Goal: Information Seeking & Learning: Find specific fact

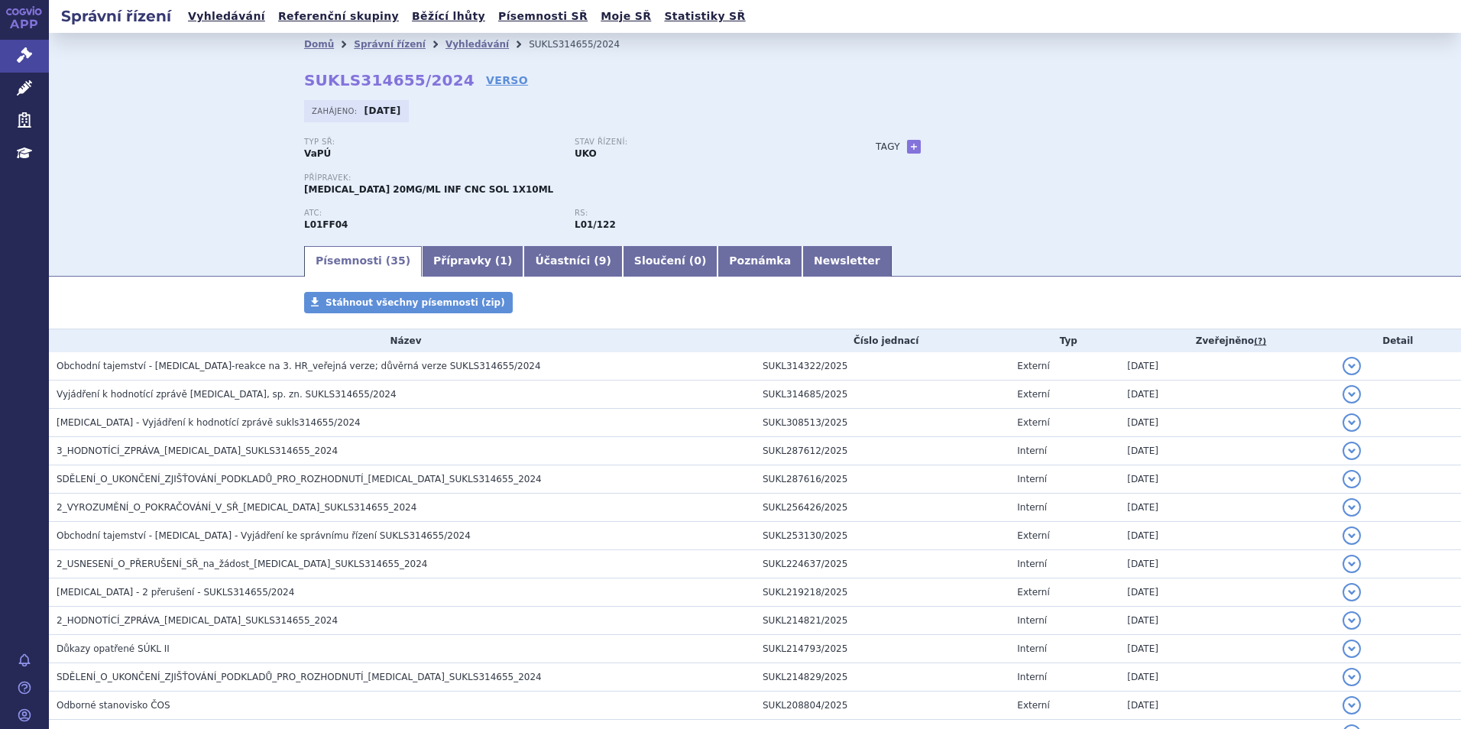
click at [445, 53] on li "Vyhledávání" at bounding box center [486, 44] width 83 height 23
click at [445, 45] on link "Vyhledávání" at bounding box center [476, 44] width 63 height 11
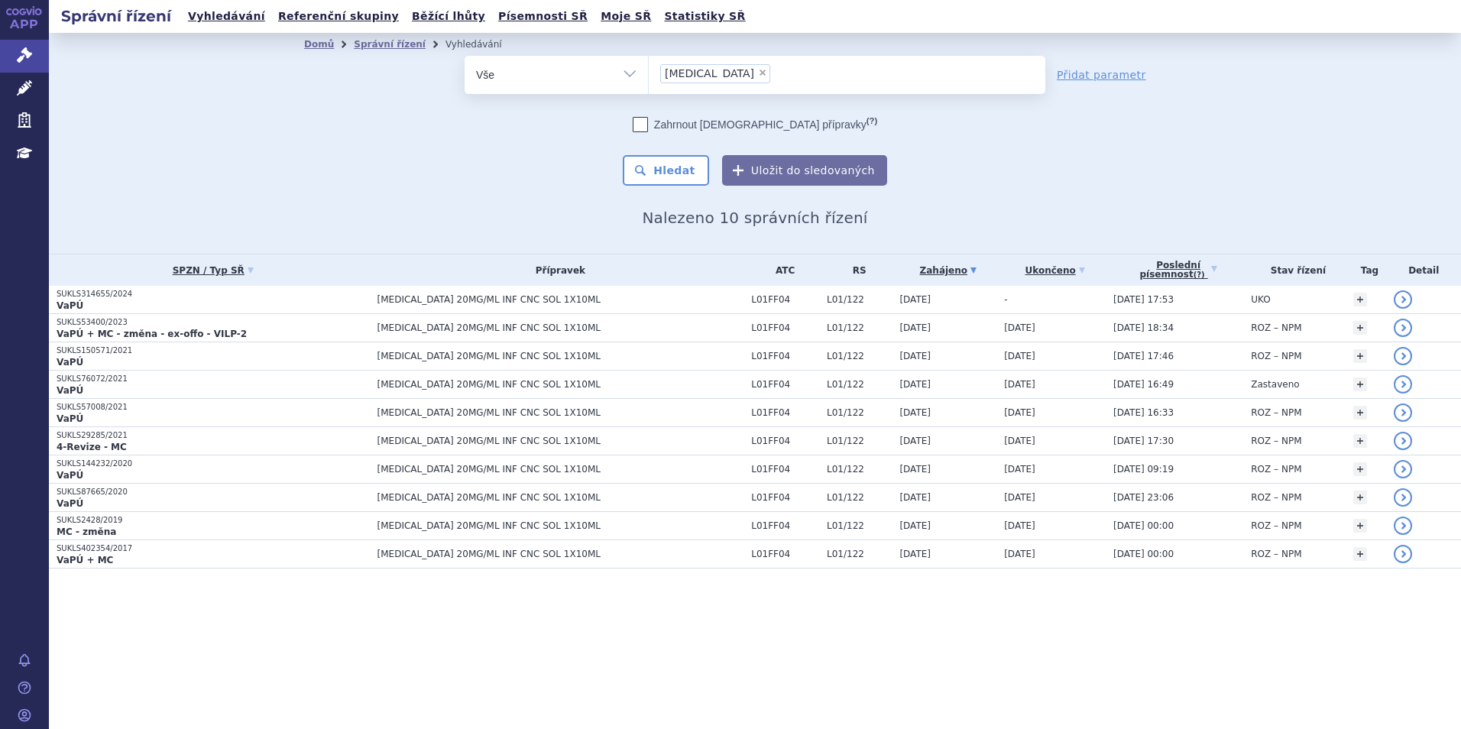
click at [758, 73] on span "×" at bounding box center [762, 72] width 9 height 9
click at [649, 73] on select "bavencio" at bounding box center [648, 74] width 1 height 38
click at [717, 73] on ul at bounding box center [847, 72] width 396 height 32
click at [649, 73] on select "bavencio" at bounding box center [648, 74] width 1 height 38
select select "bavencio"
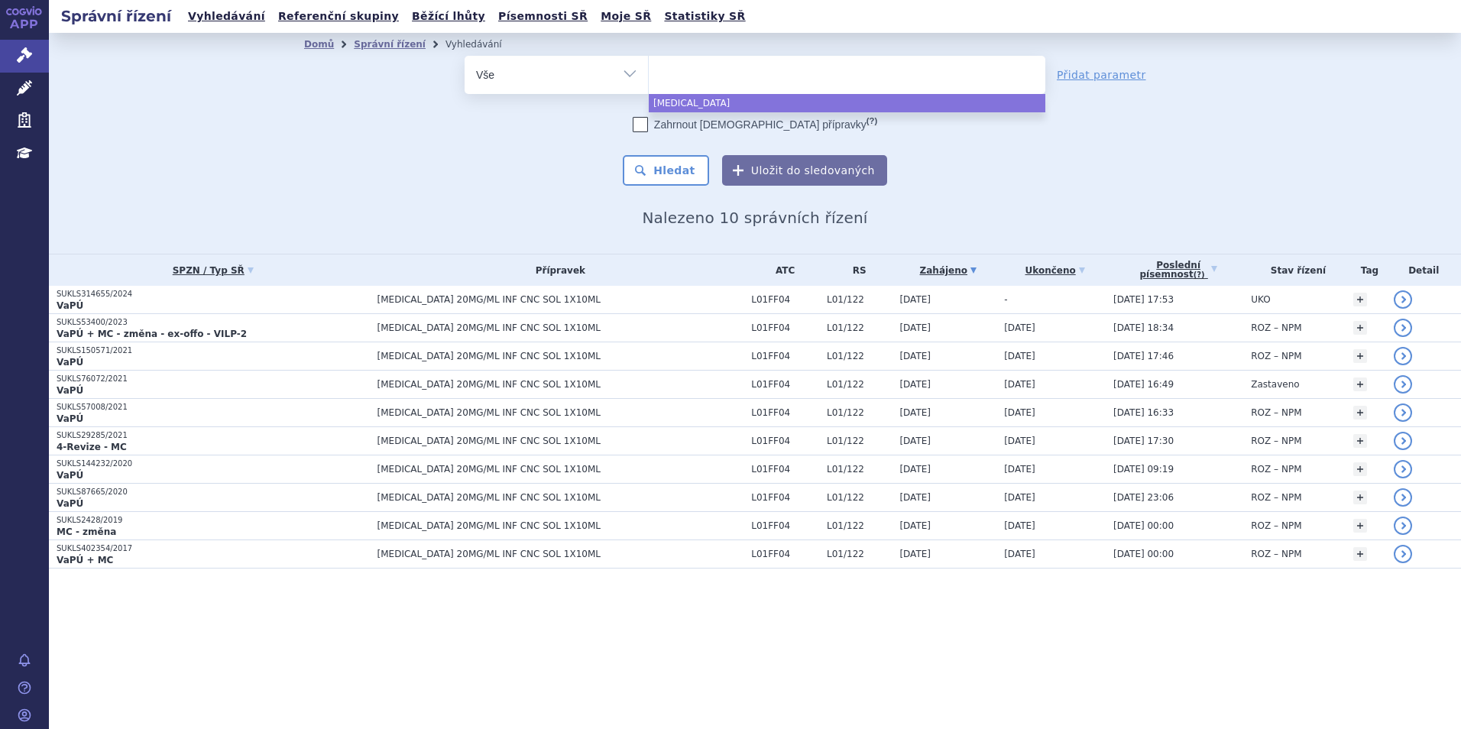
click at [1070, 201] on div "Domů Správní řízení Vyhledávání Vyhledávání ve správních řízeních odstranit Vše…" at bounding box center [754, 141] width 963 height 171
